Goal: Transaction & Acquisition: Purchase product/service

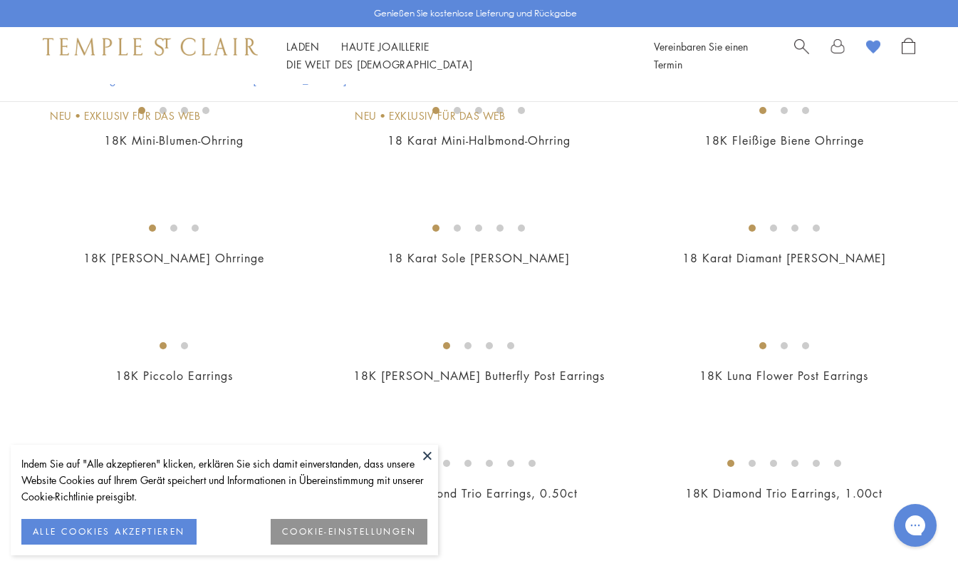
click at [141, 536] on button "ALLE COOKIES AKZEPTIEREN" at bounding box center [108, 532] width 175 height 26
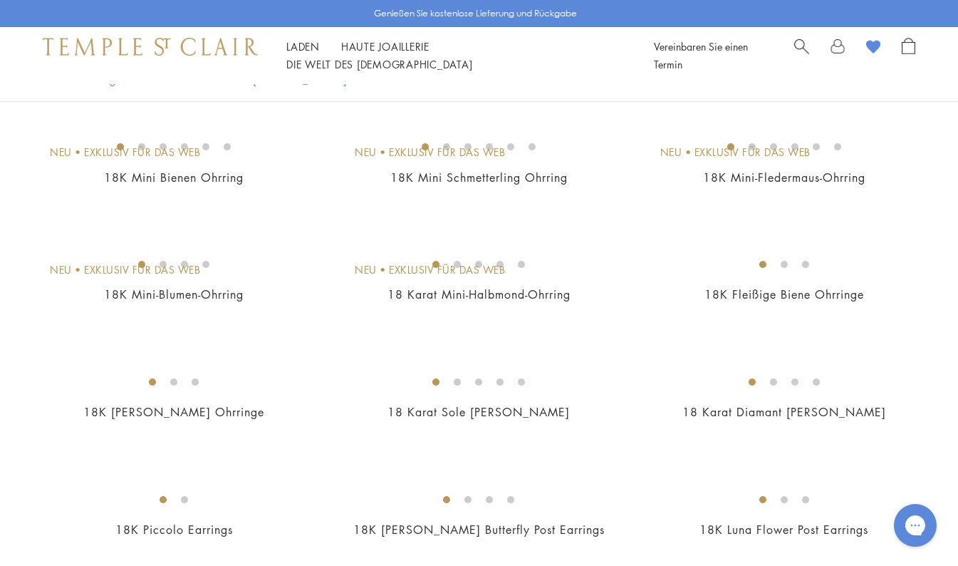
scroll to position [71, 0]
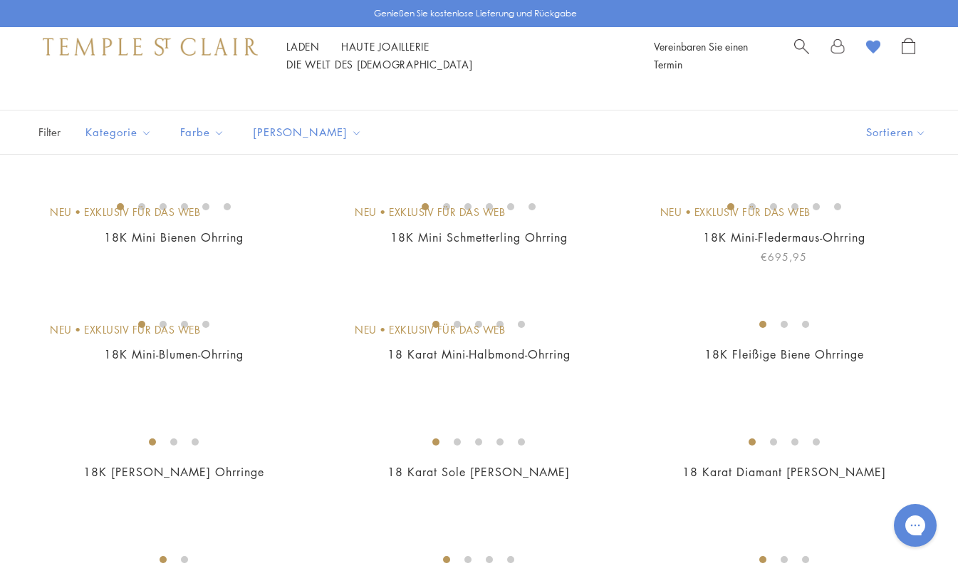
click at [0, 0] on img at bounding box center [0, 0] width 0 height 0
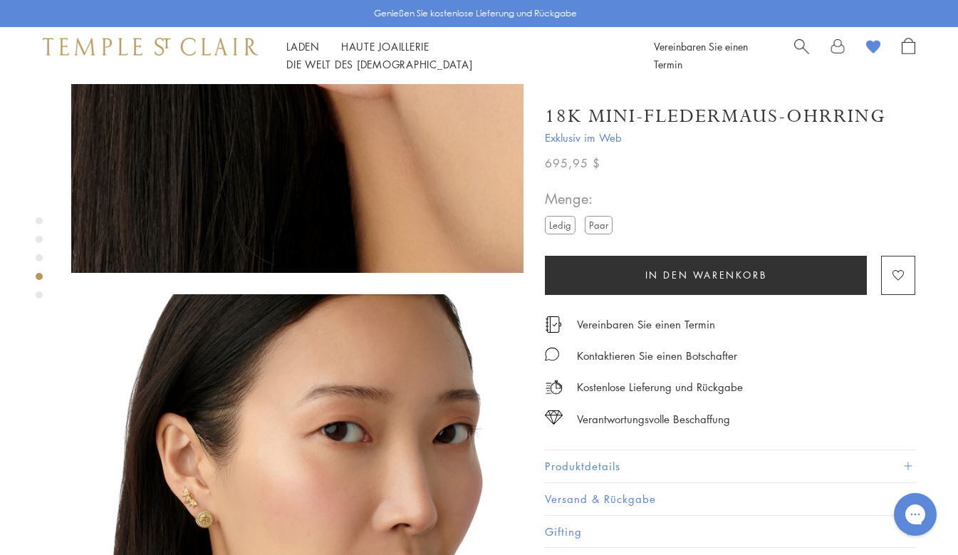
scroll to position [1354, 0]
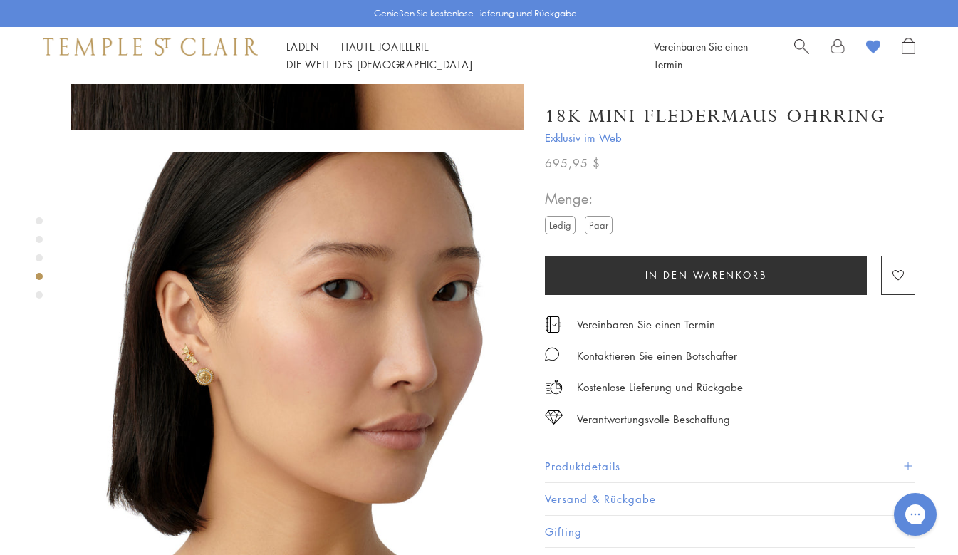
click at [599, 221] on label "Paar" at bounding box center [599, 225] width 28 height 18
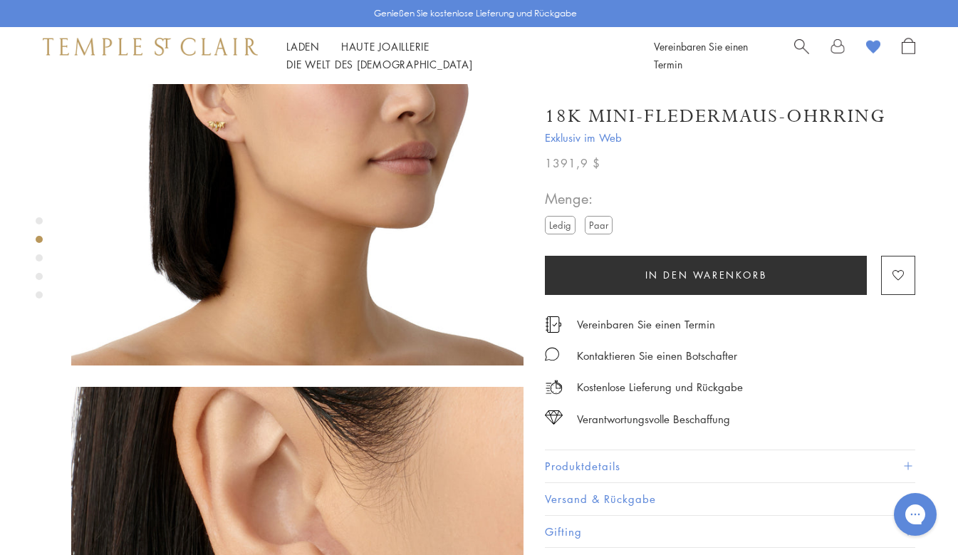
scroll to position [712, 0]
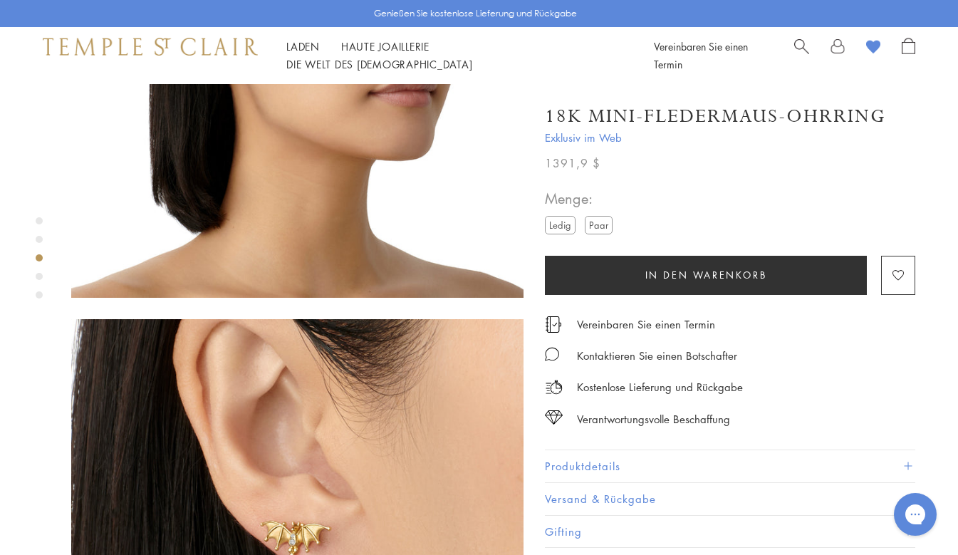
click at [594, 462] on font "Produktdetails" at bounding box center [583, 466] width 76 height 14
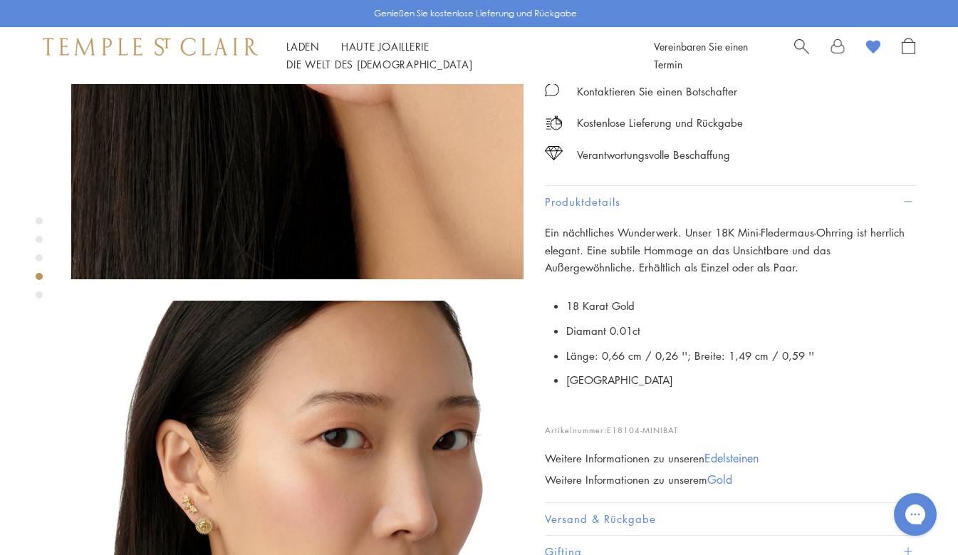
scroll to position [1282, 0]
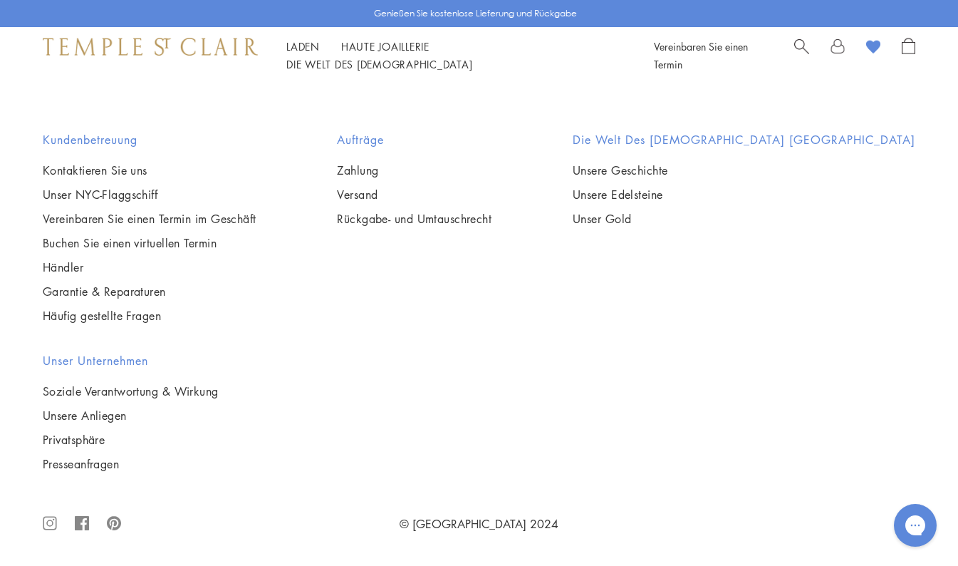
scroll to position [3206, 0]
